Goal: Information Seeking & Learning: Learn about a topic

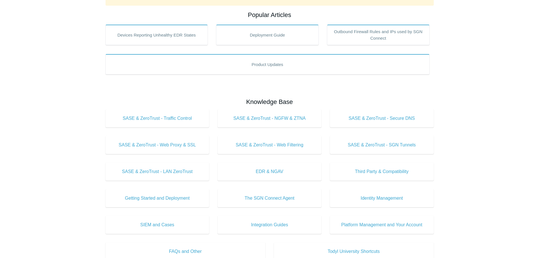
scroll to position [100, 0]
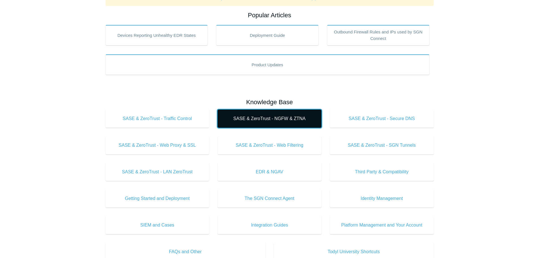
click at [273, 115] on span "SASE & ZeroTrust - NGFW & ZTNA" at bounding box center [269, 118] width 87 height 7
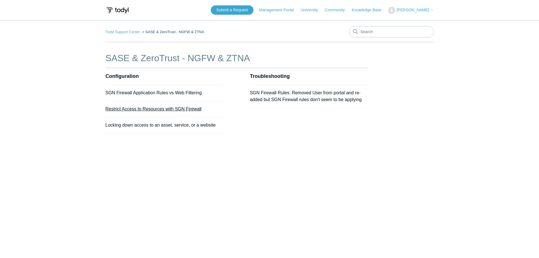
click at [149, 109] on link "Restrict Access to Resources with SGN Firewall" at bounding box center [154, 108] width 96 height 5
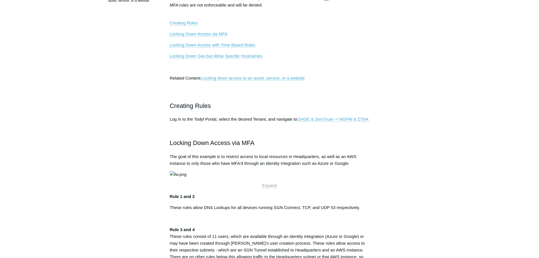
scroll to position [174, 0]
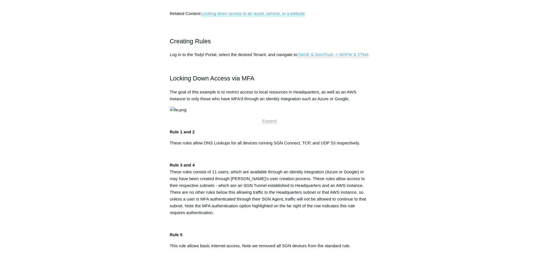
drag, startPoint x: 421, startPoint y: 144, endPoint x: 392, endPoint y: 146, distance: 29.2
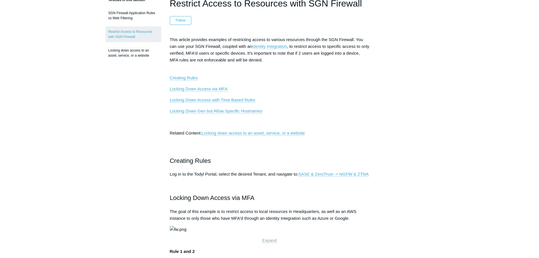
scroll to position [0, 0]
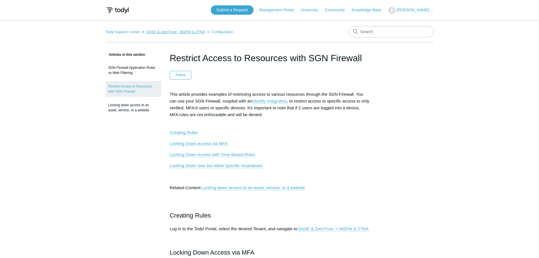
click at [156, 31] on link "SASE & ZeroTrust - NGFW & ZTNA" at bounding box center [175, 32] width 59 height 4
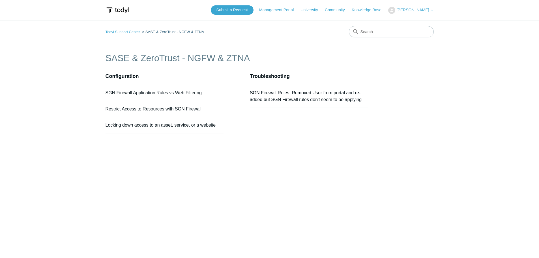
click at [445, 141] on main "Todyl Support Center SASE & ZeroTrust - NGFW & ZTNA SASE & ZeroTrust - NGFW & Z…" at bounding box center [269, 136] width 539 height 232
click at [173, 124] on link "Locking down access to an asset, service, or a website" at bounding box center [161, 124] width 110 height 5
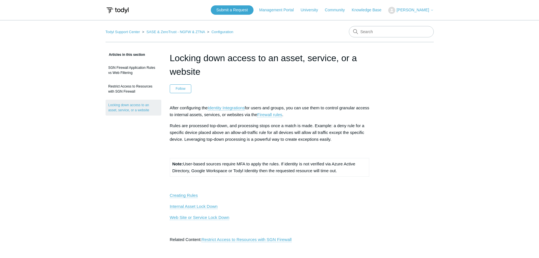
drag, startPoint x: 440, startPoint y: 139, endPoint x: 373, endPoint y: 121, distance: 70.1
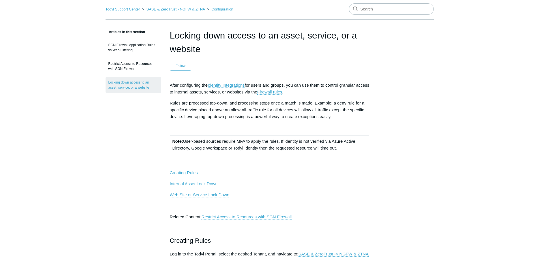
scroll to position [22, 0]
click at [379, 7] on input "Search" at bounding box center [391, 9] width 85 height 11
type input "firewall groups"
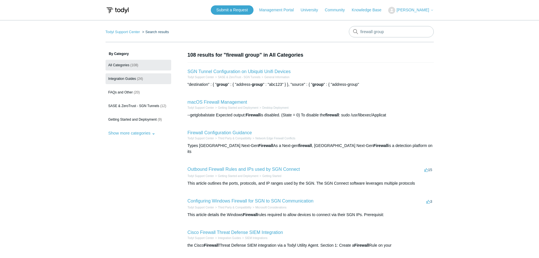
click at [132, 78] on span "Integration Guides" at bounding box center [122, 79] width 28 height 4
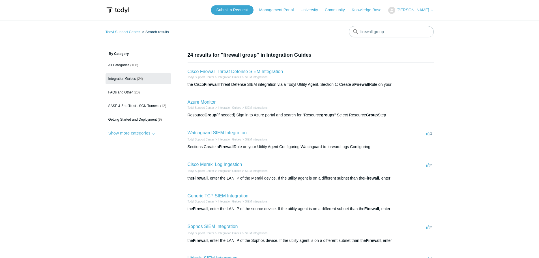
click at [129, 100] on ul "All Categories (108) Integration Guides (24) FAQs and Other (20) SASE & ZeroTru…" at bounding box center [139, 99] width 66 height 78
click at [128, 105] on span "SASE & ZeroTrust - SGN Tunnels" at bounding box center [133, 106] width 51 height 4
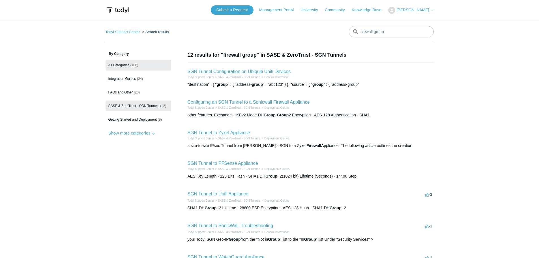
click at [127, 66] on span "All Categories" at bounding box center [118, 65] width 21 height 4
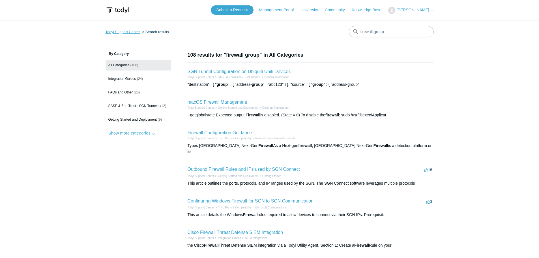
click at [126, 31] on link "Todyl Support Center" at bounding box center [123, 32] width 35 height 4
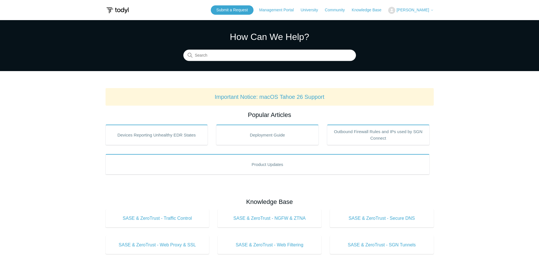
scroll to position [107, 0]
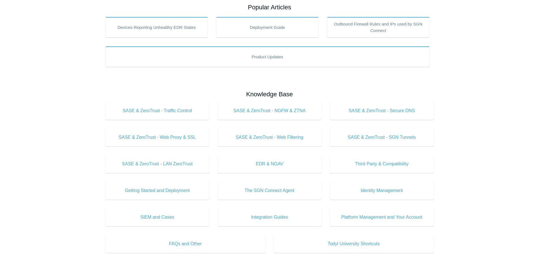
click at [469, 161] on main "Todyl Support Center How Can We Help? Search Important Notice: macOS Tahoe 26 S…" at bounding box center [269, 158] width 539 height 490
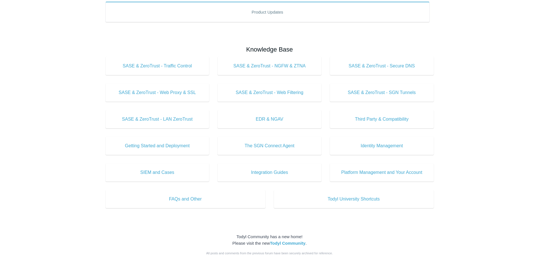
scroll to position [152, 0]
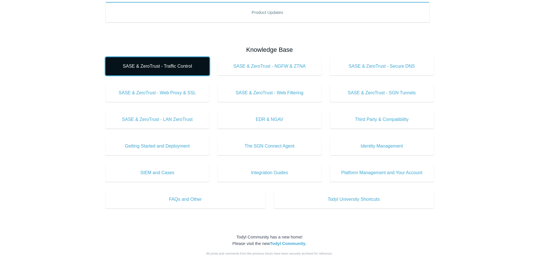
click at [162, 67] on span "SASE & ZeroTrust - Traffic Control" at bounding box center [157, 66] width 87 height 7
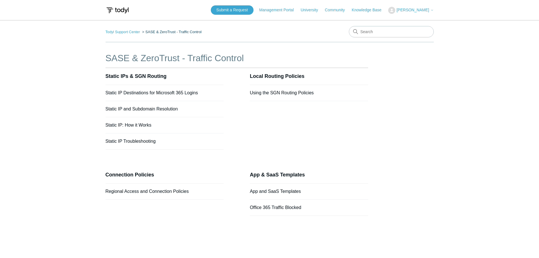
scroll to position [34, 0]
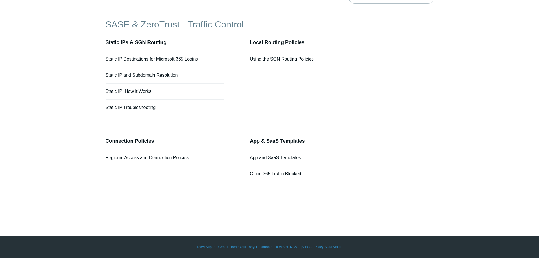
click at [139, 92] on link "Static IP: How it Works" at bounding box center [129, 91] width 46 height 5
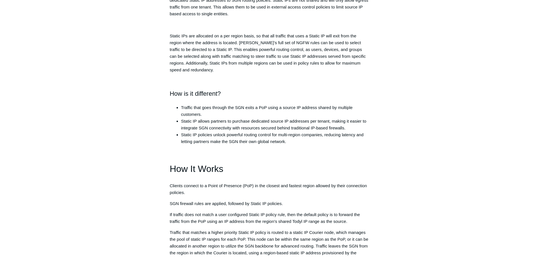
scroll to position [206, 0]
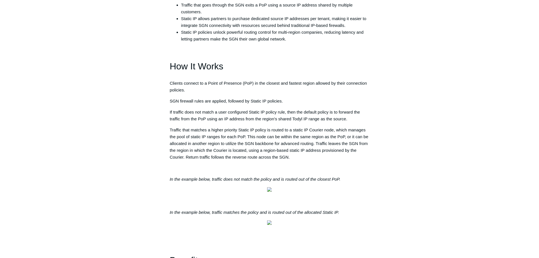
scroll to position [314, 0]
